Goal: Task Accomplishment & Management: Manage account settings

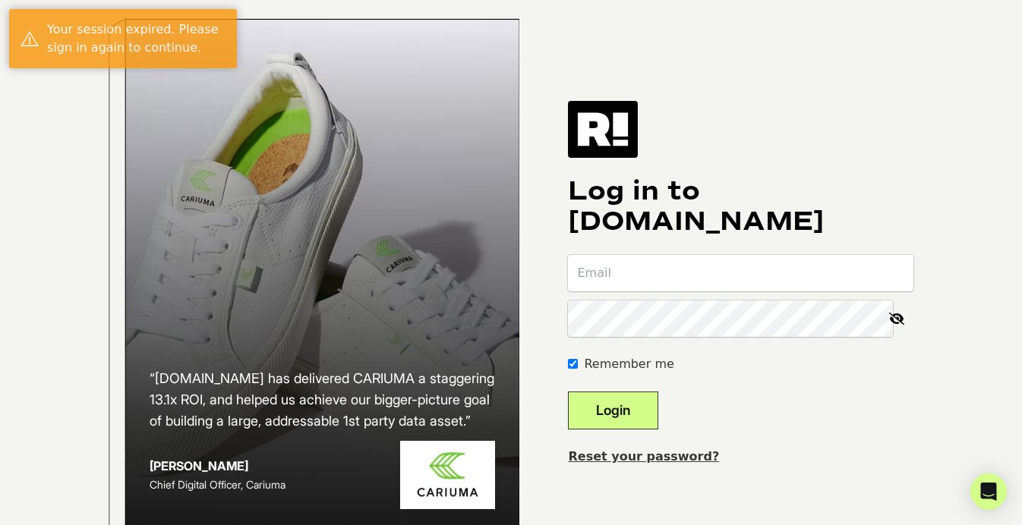
type input "[PERSON_NAME][EMAIL_ADDRESS][PERSON_NAME][DOMAIN_NAME]"
click at [654, 423] on button "Login" at bounding box center [613, 411] width 90 height 38
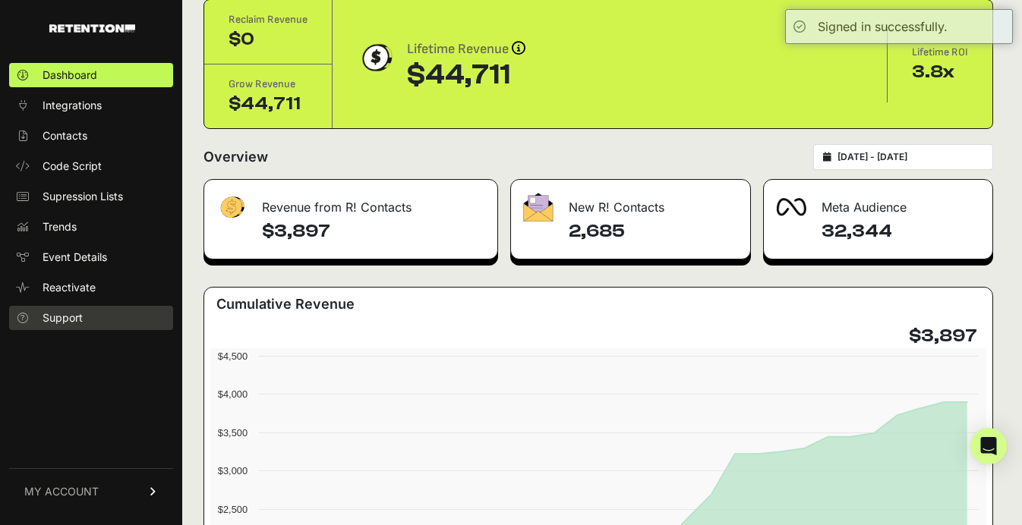
scroll to position [66, 0]
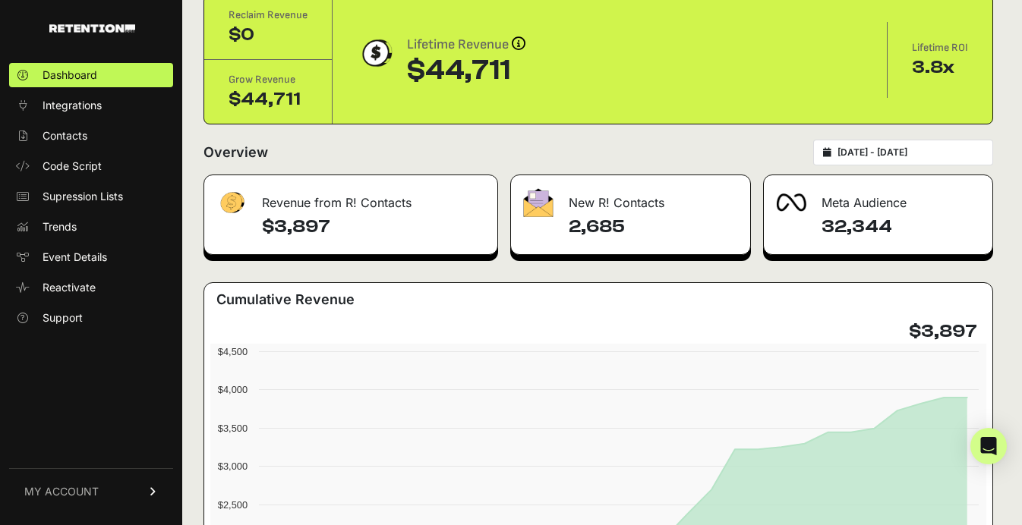
click at [102, 484] on link "MY ACCOUNT" at bounding box center [91, 491] width 164 height 46
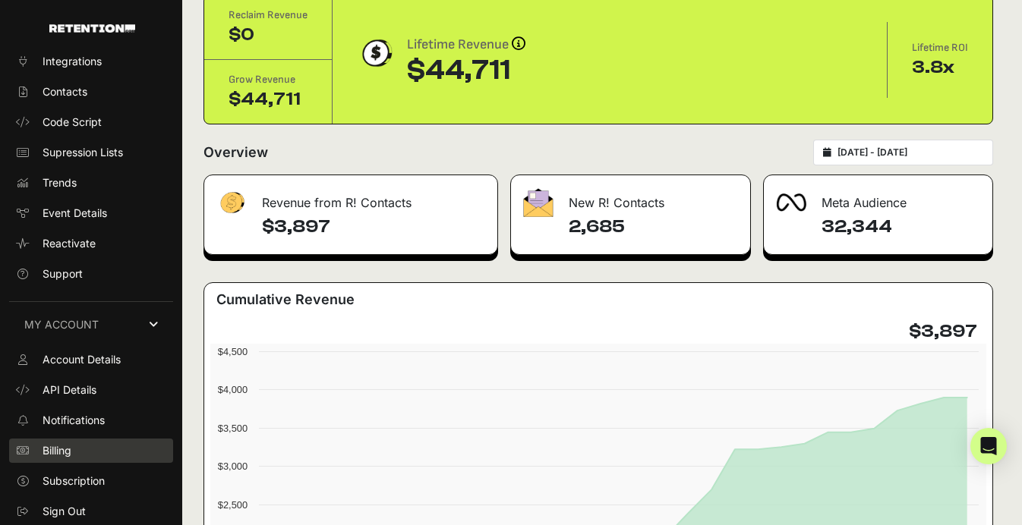
click at [99, 453] on link "Billing" at bounding box center [91, 451] width 164 height 24
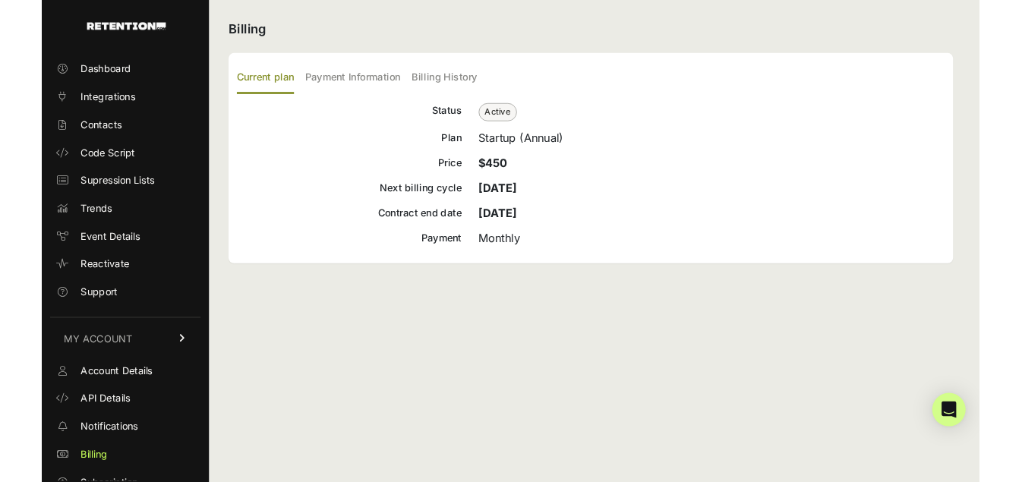
scroll to position [44, 0]
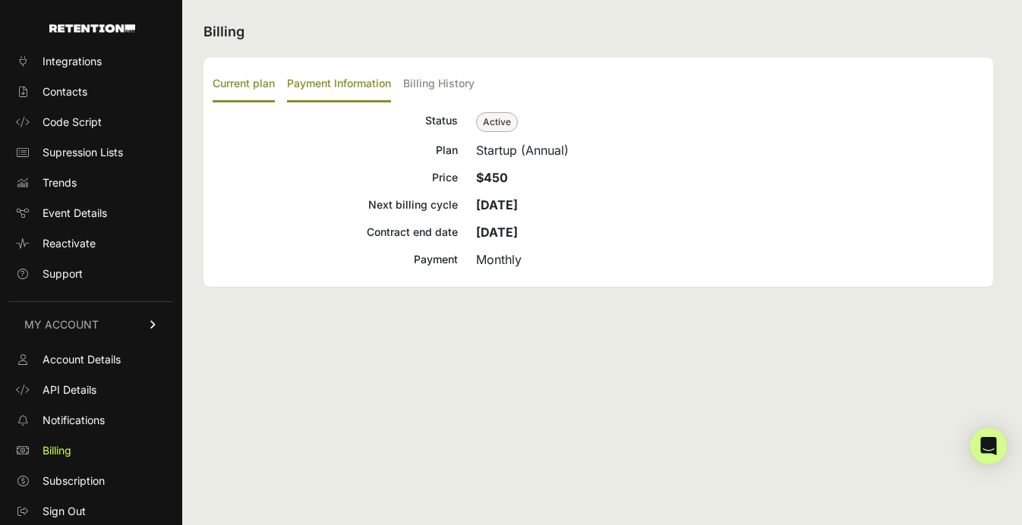
click at [363, 85] on label "Payment Information" at bounding box center [339, 85] width 104 height 36
click at [0, 0] on input "Payment Information" at bounding box center [0, 0] width 0 height 0
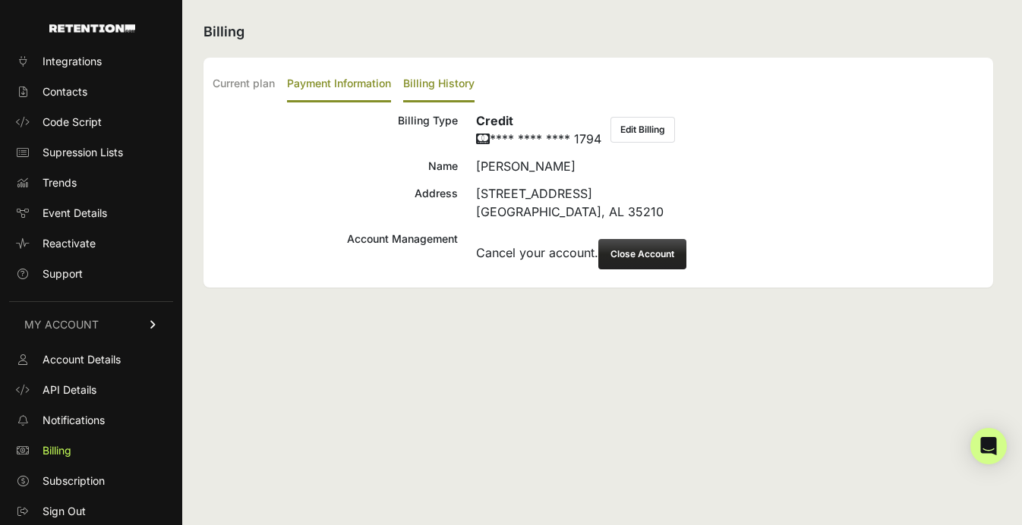
click at [425, 86] on label "Billing History" at bounding box center [438, 85] width 71 height 36
click at [0, 0] on input "Billing History" at bounding box center [0, 0] width 0 height 0
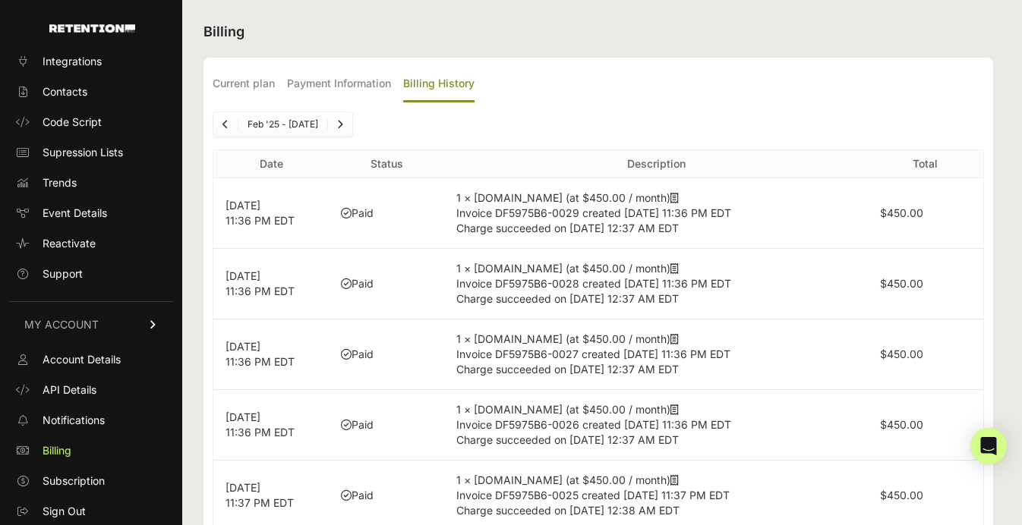
click at [670, 200] on icon at bounding box center [674, 198] width 8 height 11
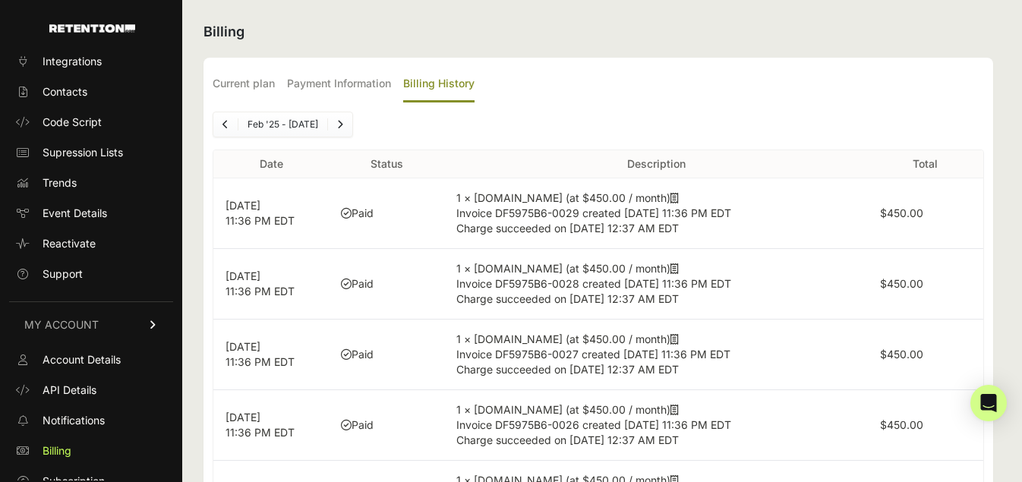
scroll to position [87, 0]
